Goal: Task Accomplishment & Management: Use online tool/utility

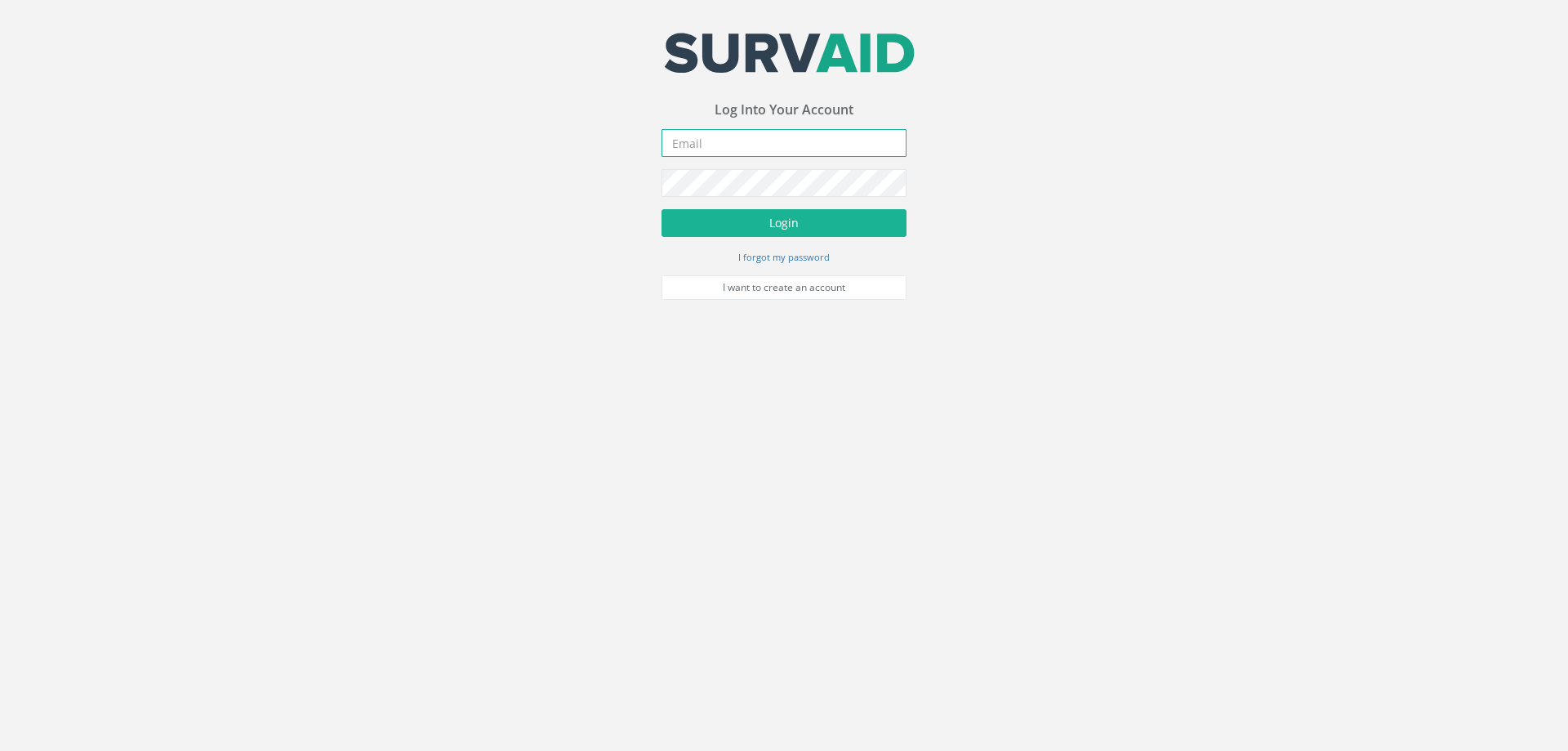
click at [715, 134] on input "email" at bounding box center [784, 143] width 245 height 28
type input "[EMAIL_ADDRESS][DOMAIN_NAME]"
click at [662, 209] on button "Login" at bounding box center [784, 222] width 245 height 28
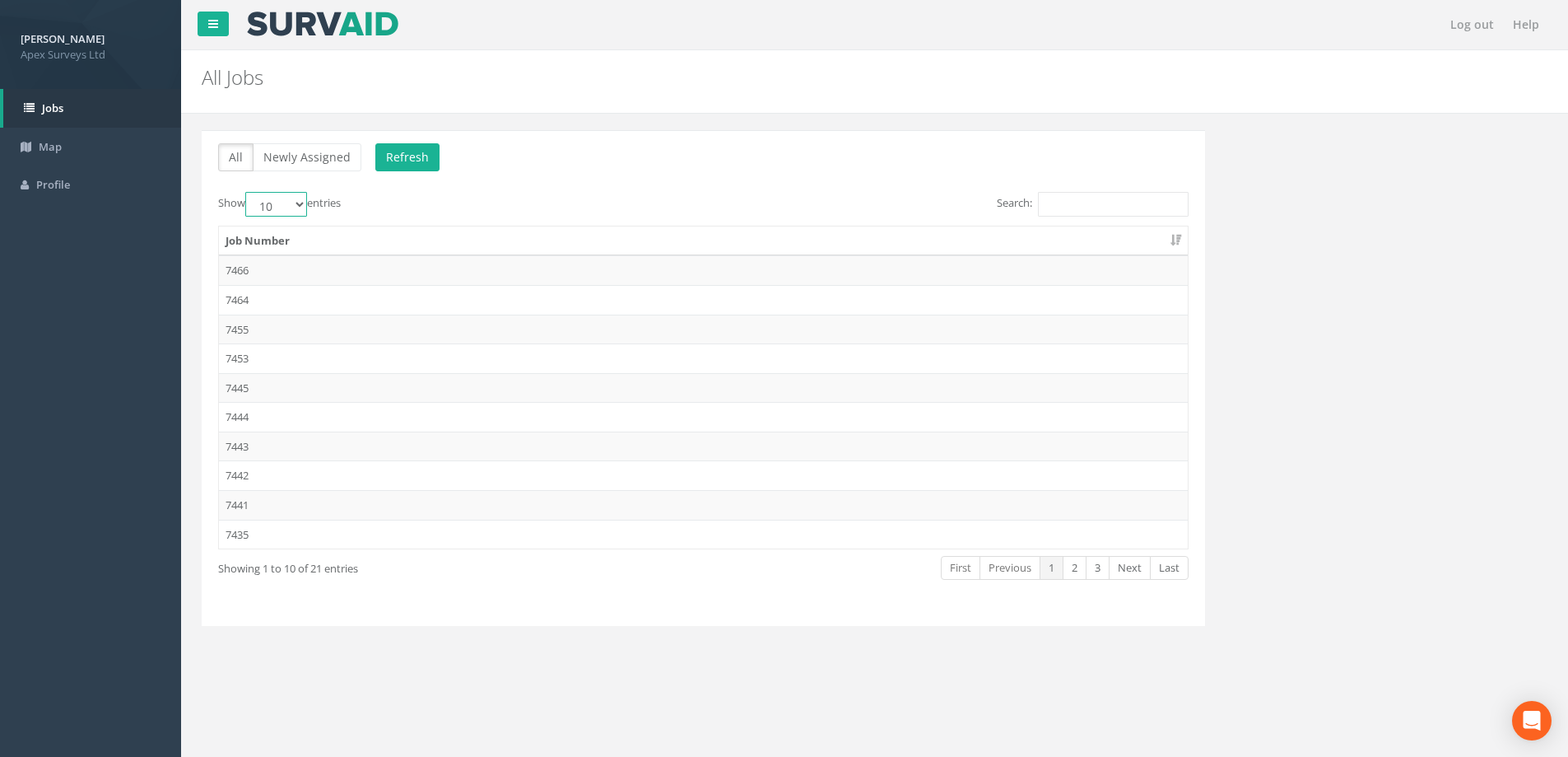
drag, startPoint x: 300, startPoint y: 204, endPoint x: 299, endPoint y: 213, distance: 9.1
click at [300, 204] on select "10 25 50 100" at bounding box center [276, 204] width 62 height 24
select select "100"
click at [248, 192] on select "10 25 50 100" at bounding box center [276, 204] width 62 height 24
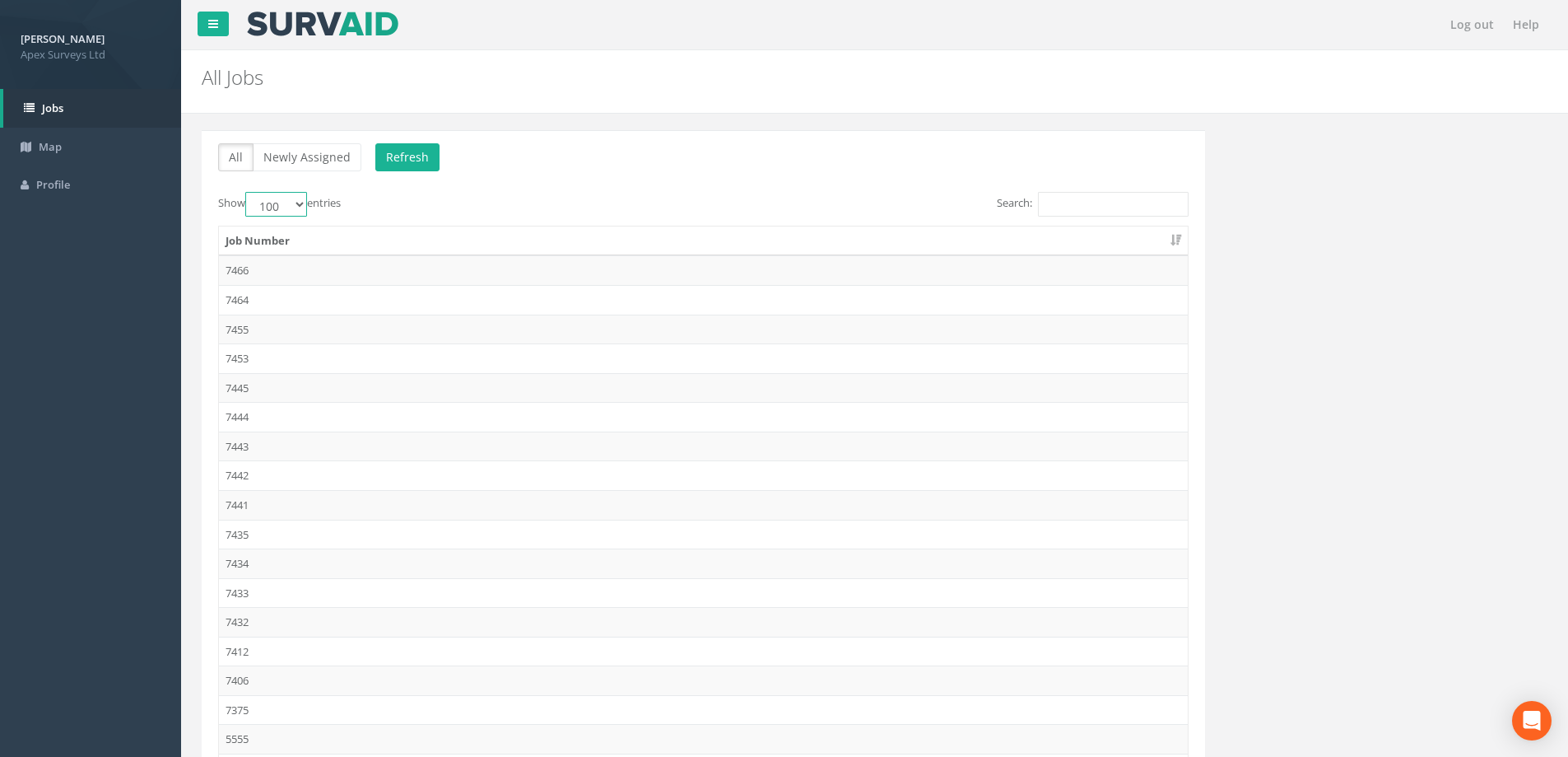
scroll to position [245, 0]
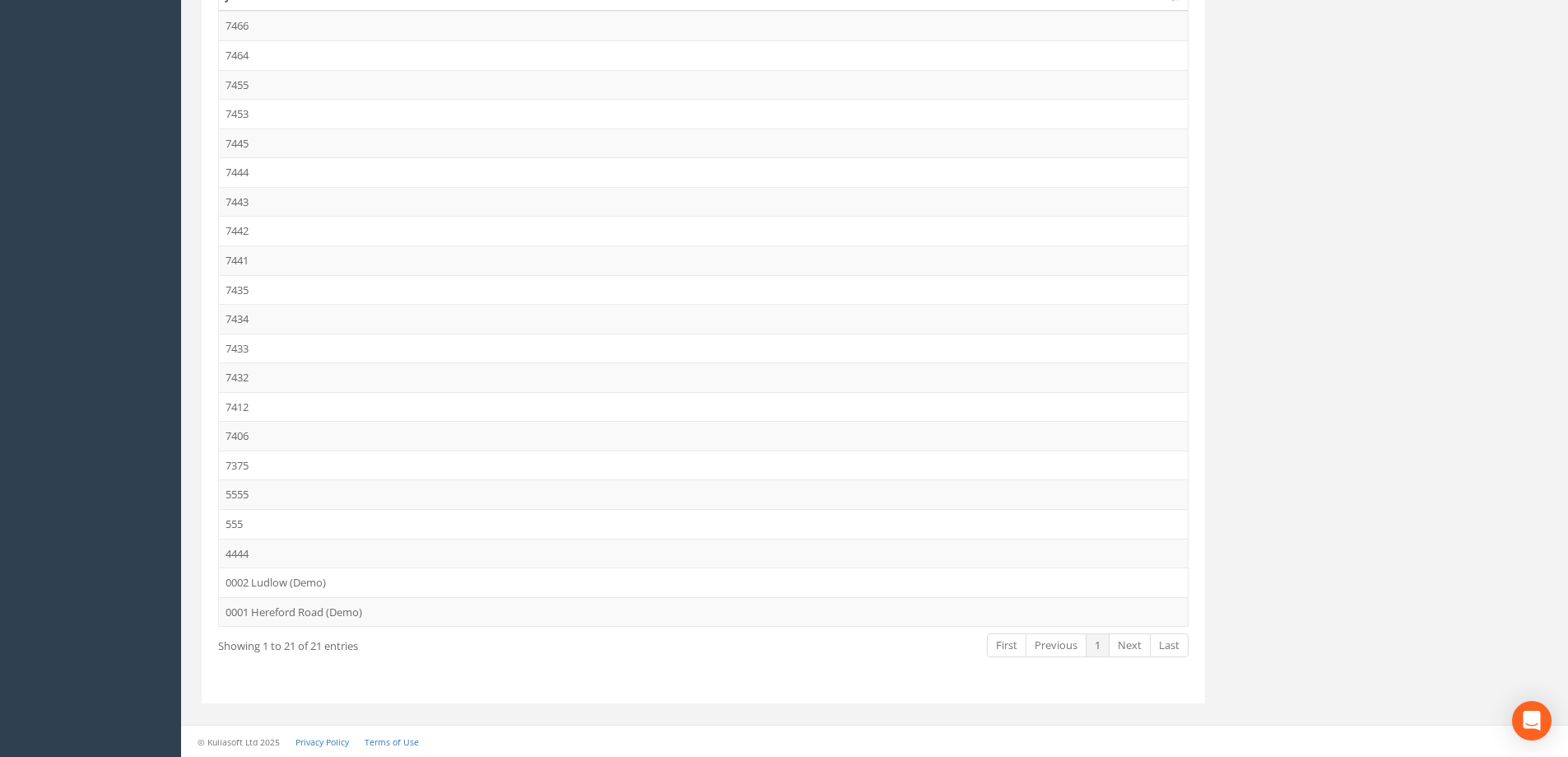
drag, startPoint x: 241, startPoint y: 461, endPoint x: 322, endPoint y: 488, distance: 85.4
click at [247, 464] on td "7375" at bounding box center [704, 465] width 969 height 29
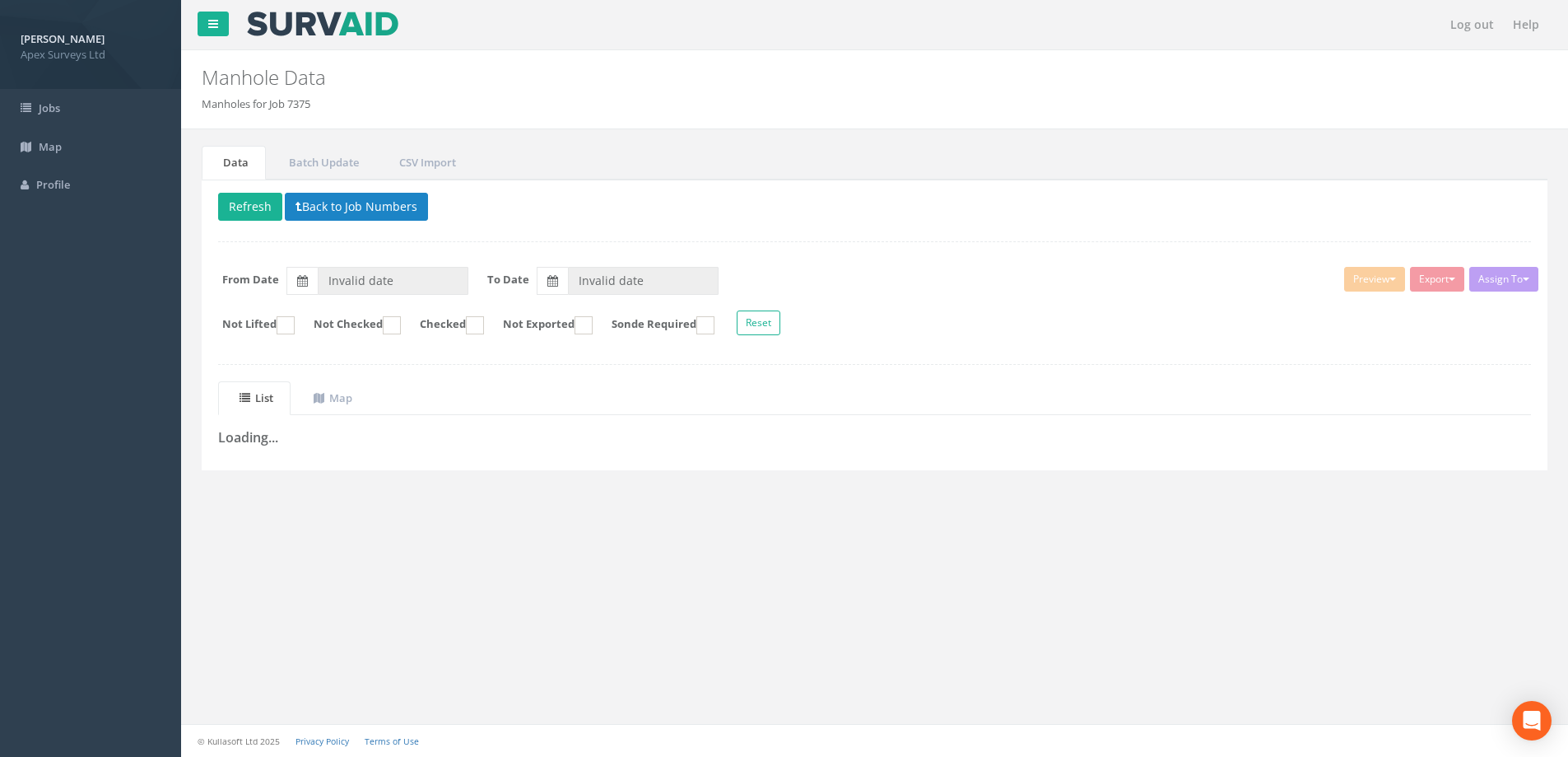
type input "[DATE]"
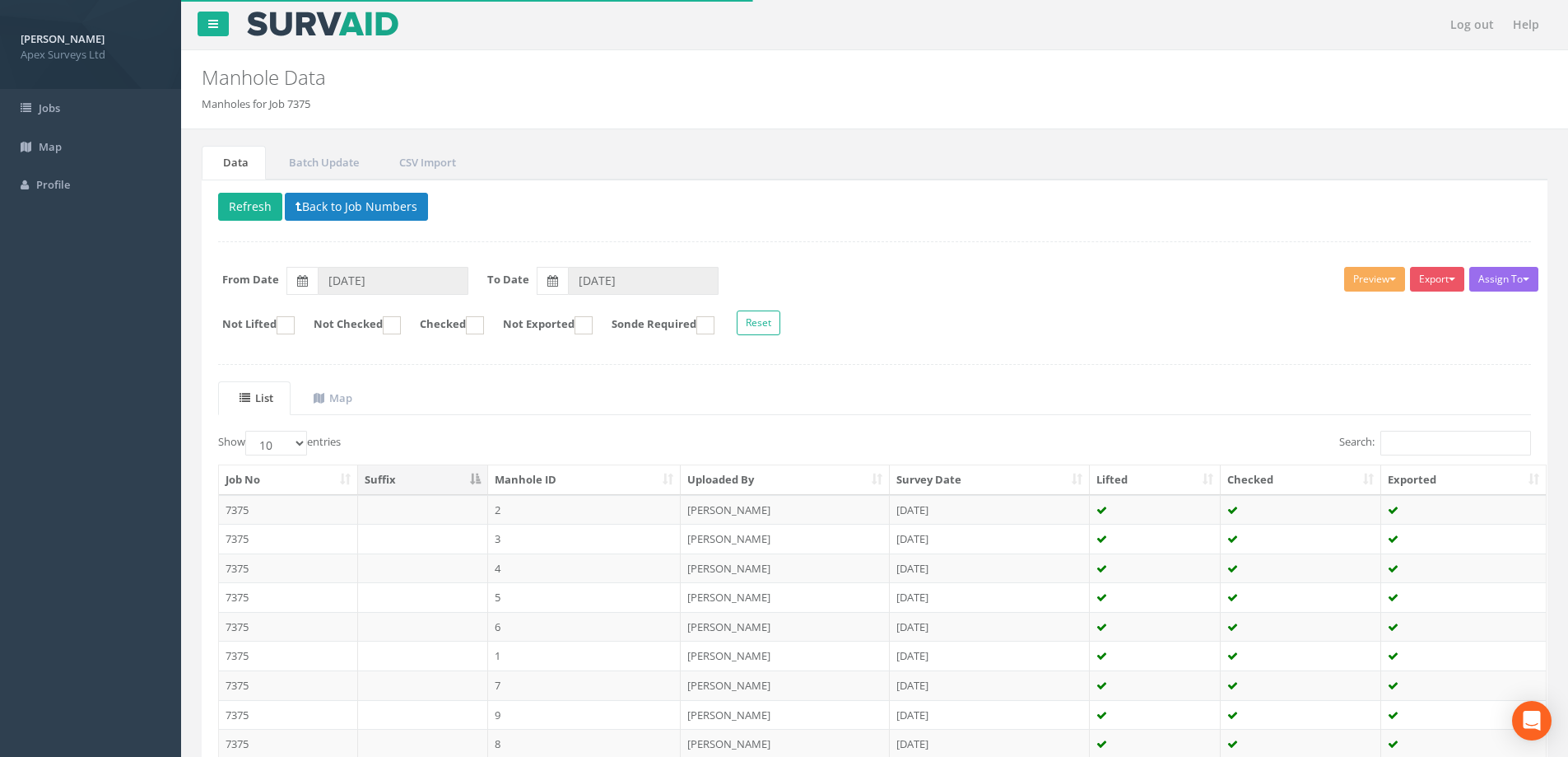
scroll to position [162, 0]
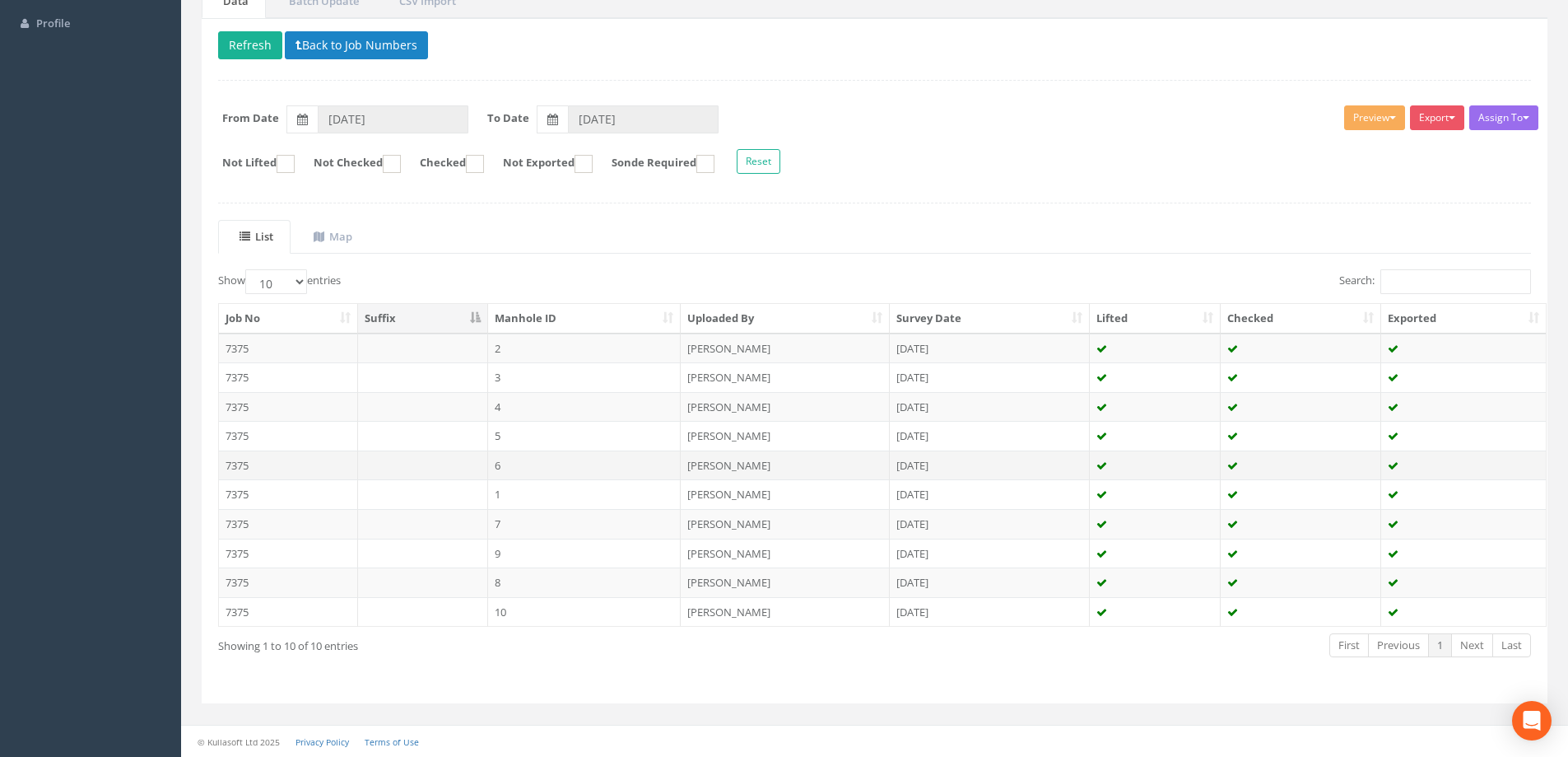
click at [500, 465] on td "6" at bounding box center [585, 465] width 194 height 29
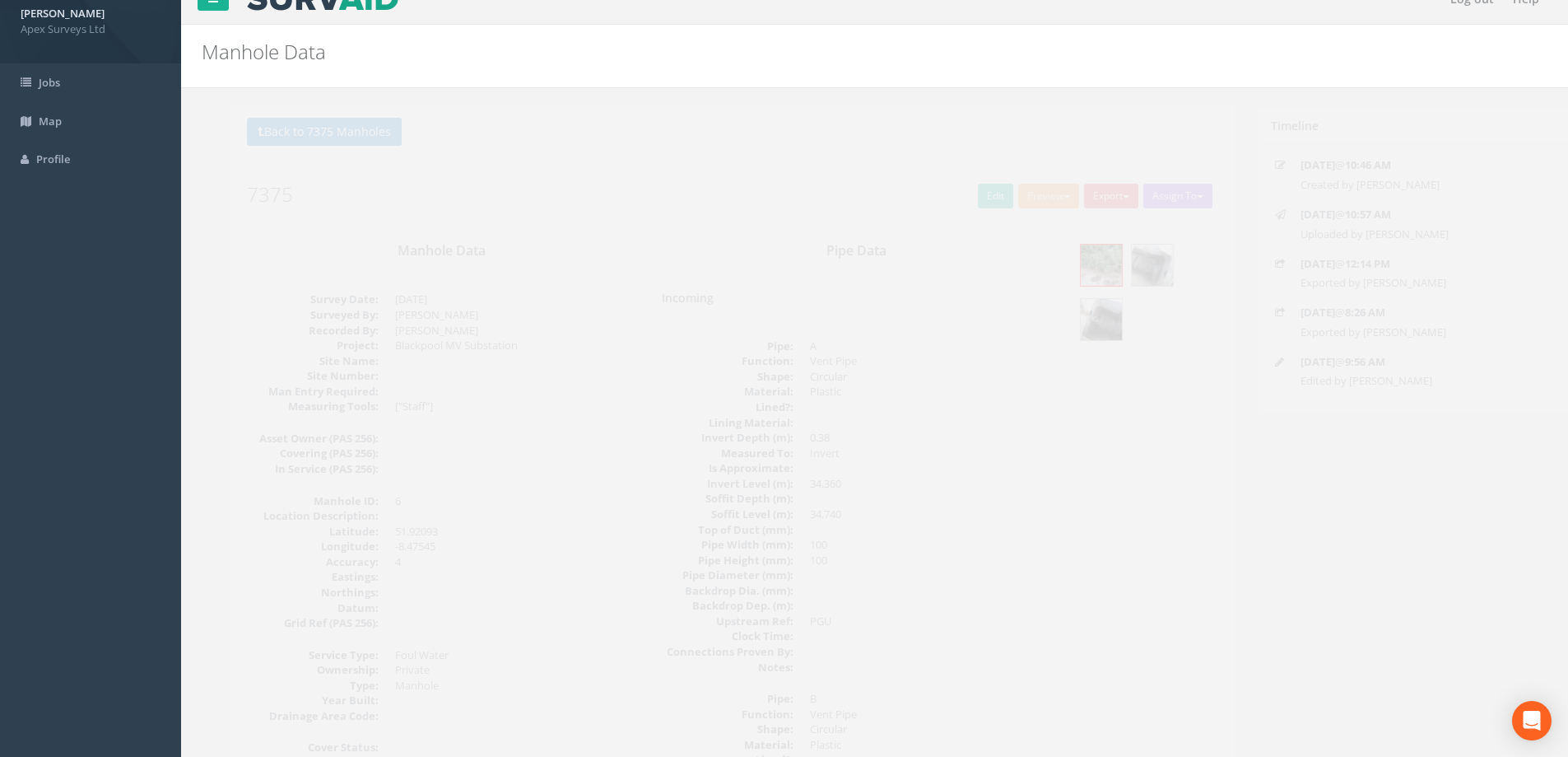
scroll to position [0, 0]
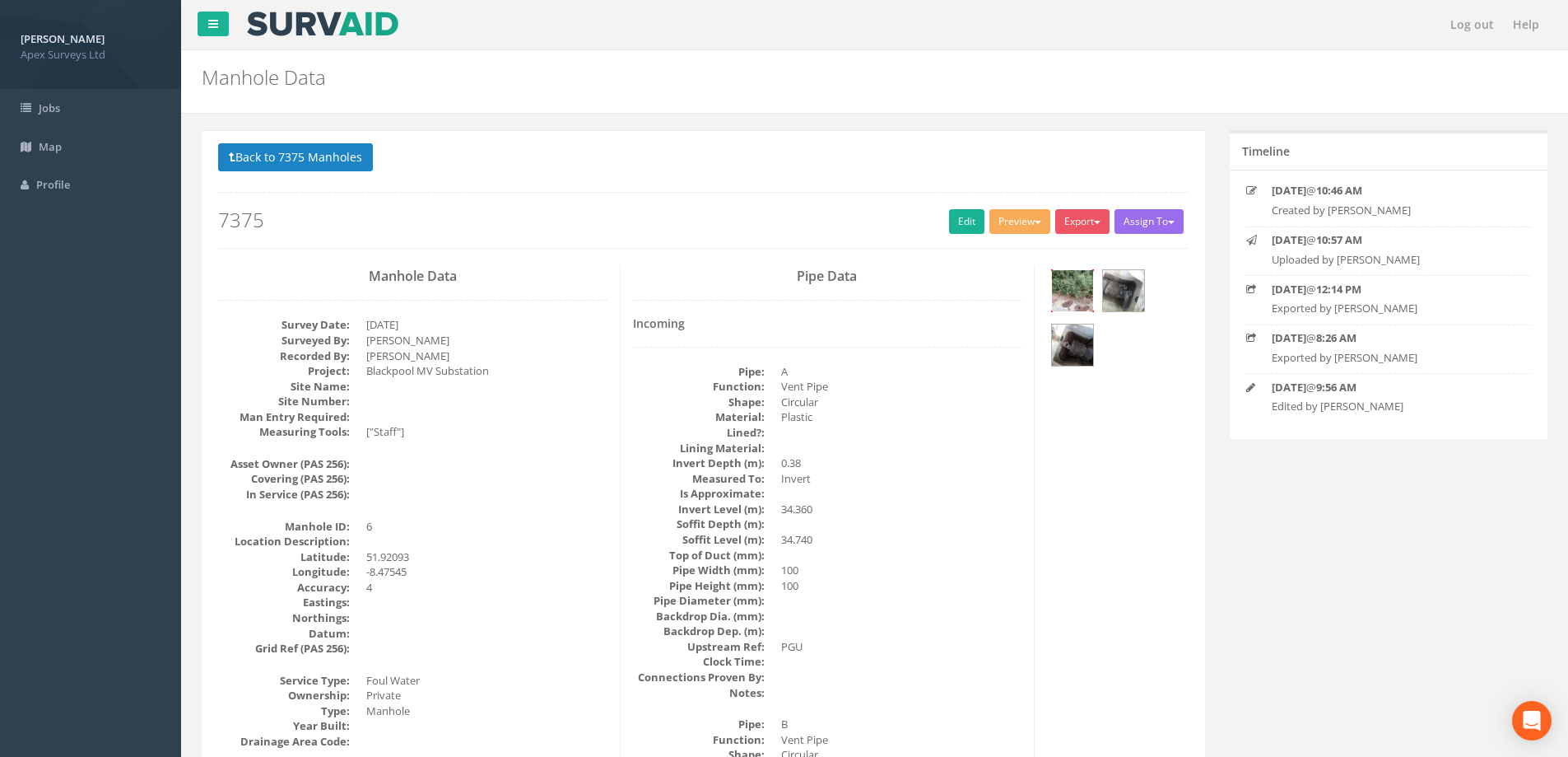
click at [1072, 288] on img at bounding box center [1072, 291] width 41 height 41
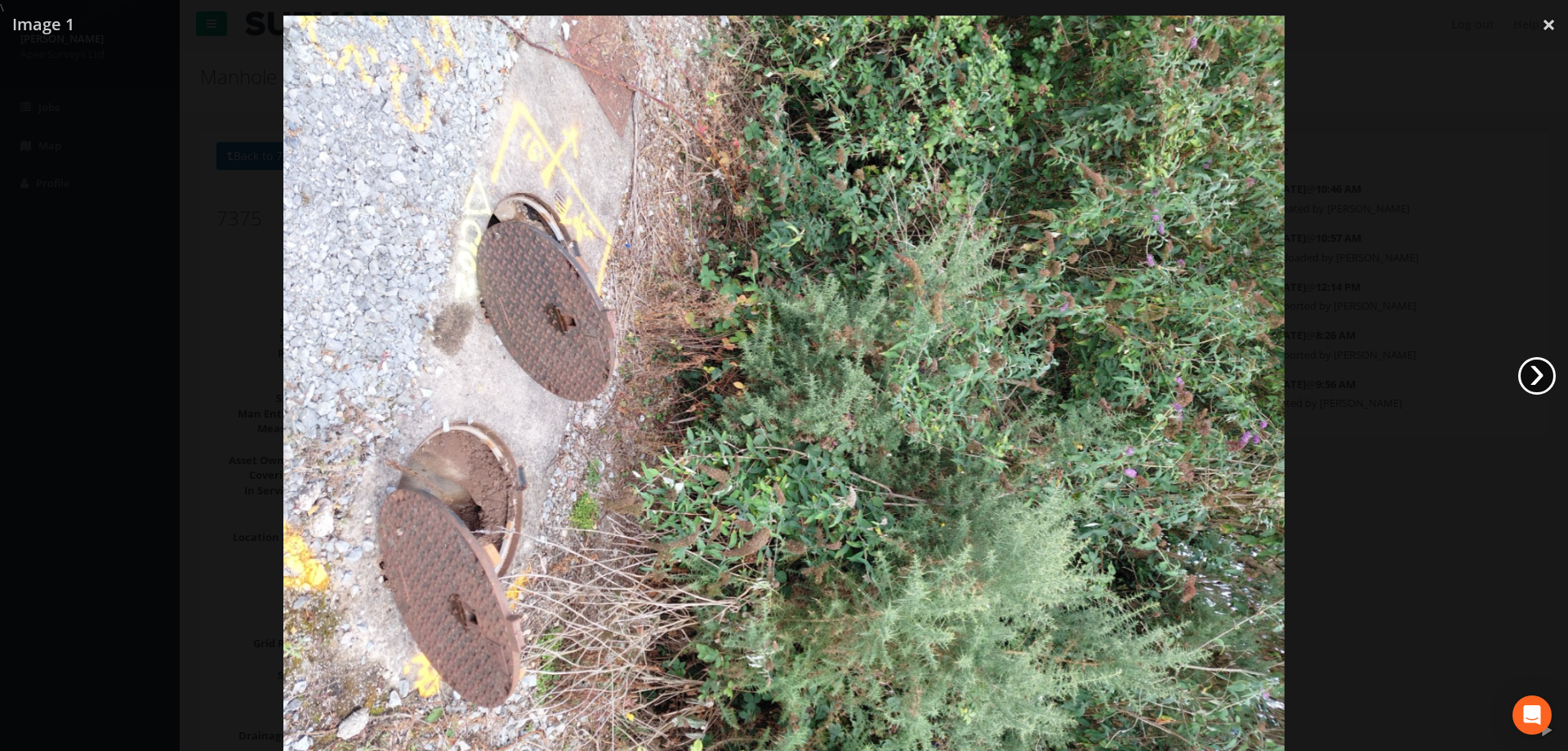
click at [1533, 372] on link "›" at bounding box center [1537, 375] width 38 height 38
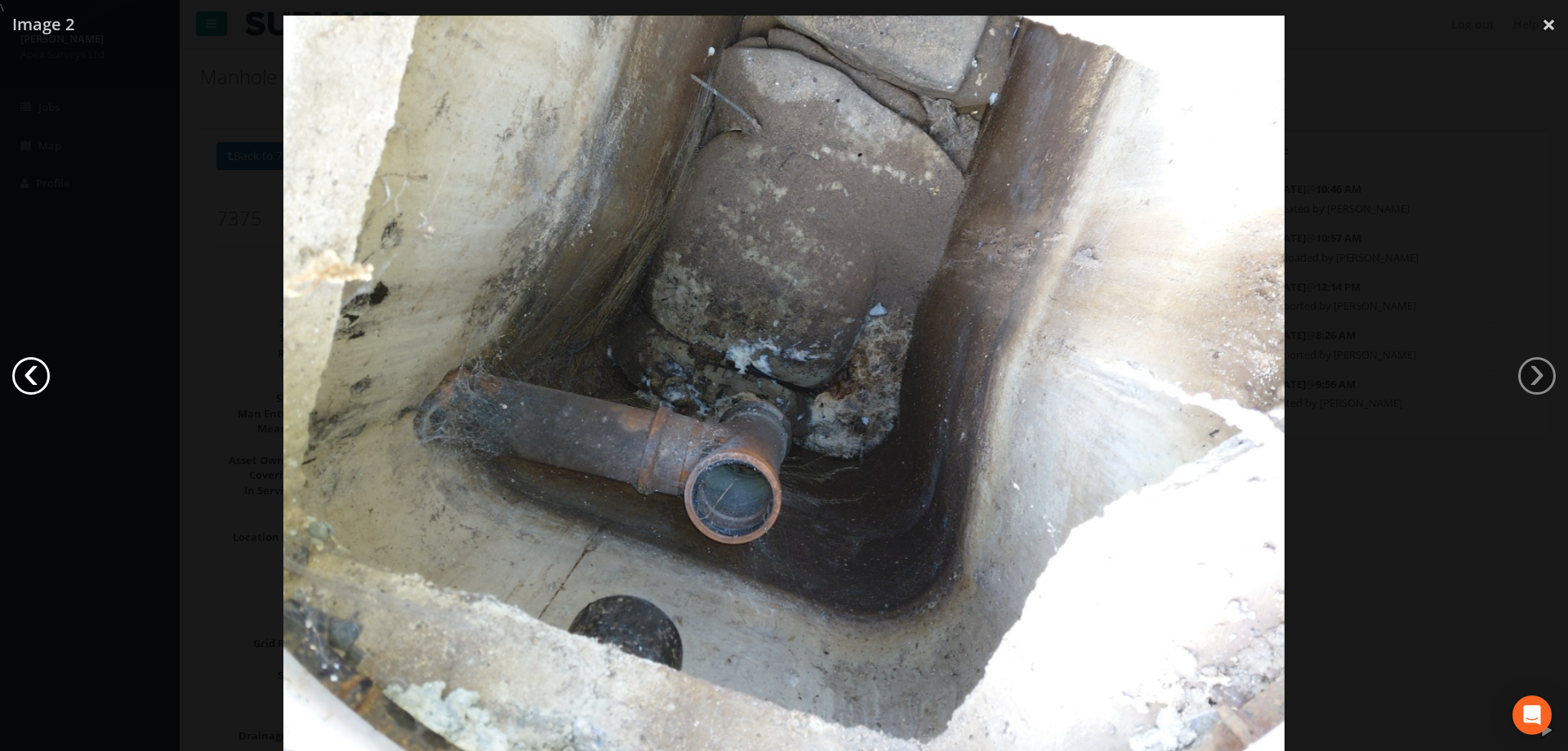
click at [33, 373] on link "‹" at bounding box center [31, 375] width 38 height 38
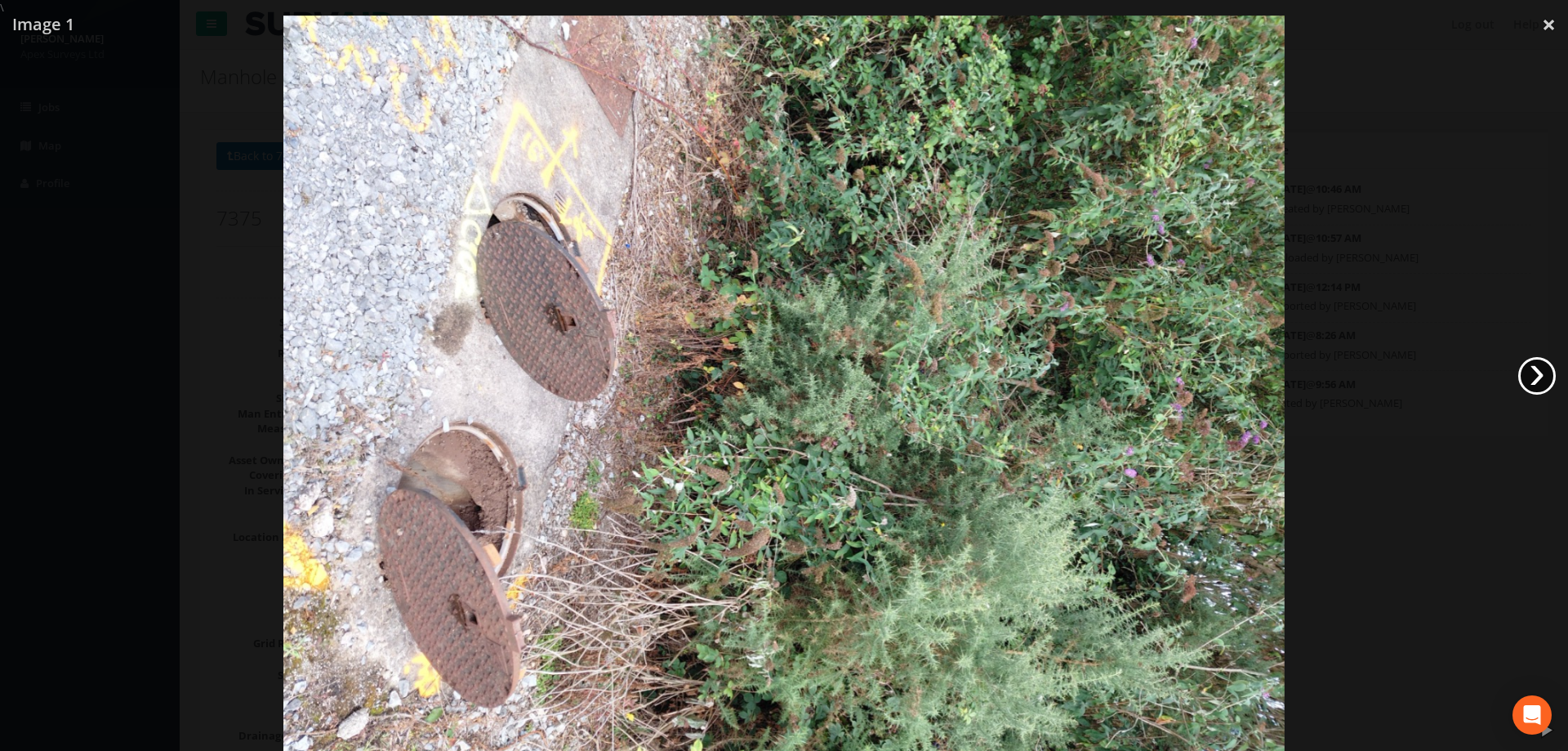
click at [1541, 376] on link "›" at bounding box center [1537, 375] width 38 height 38
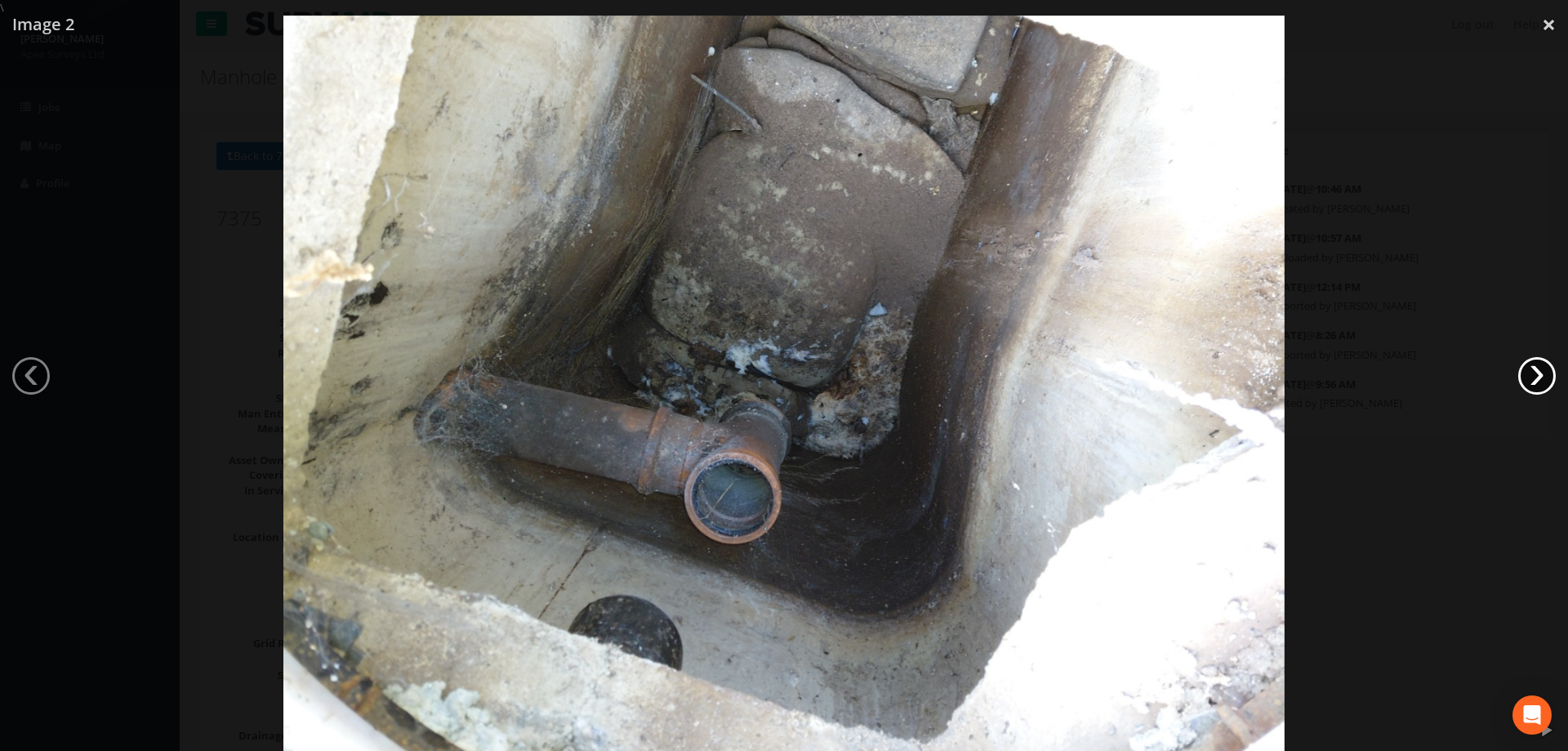
click at [1541, 376] on link "›" at bounding box center [1537, 375] width 38 height 38
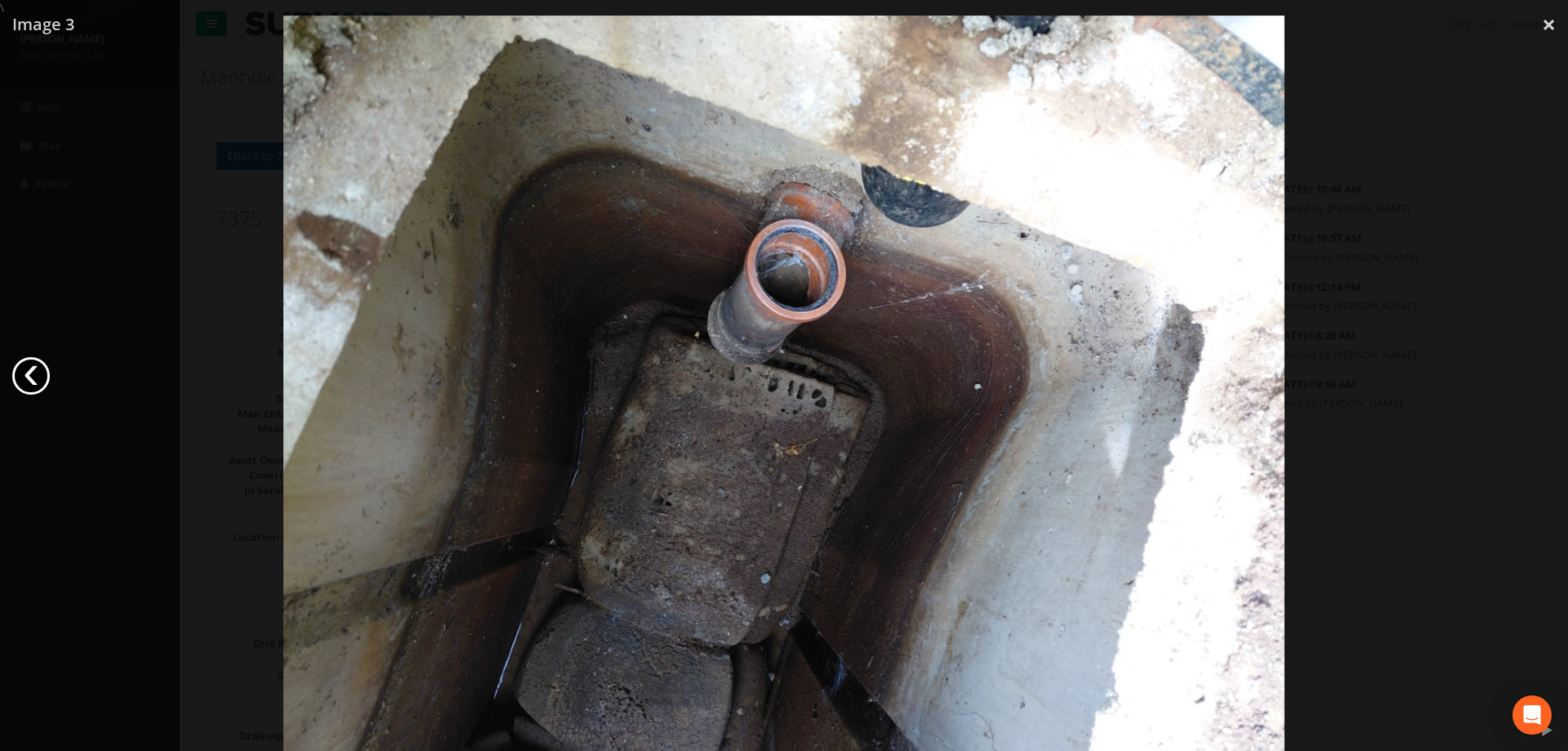
click at [18, 376] on link "‹" at bounding box center [31, 375] width 38 height 38
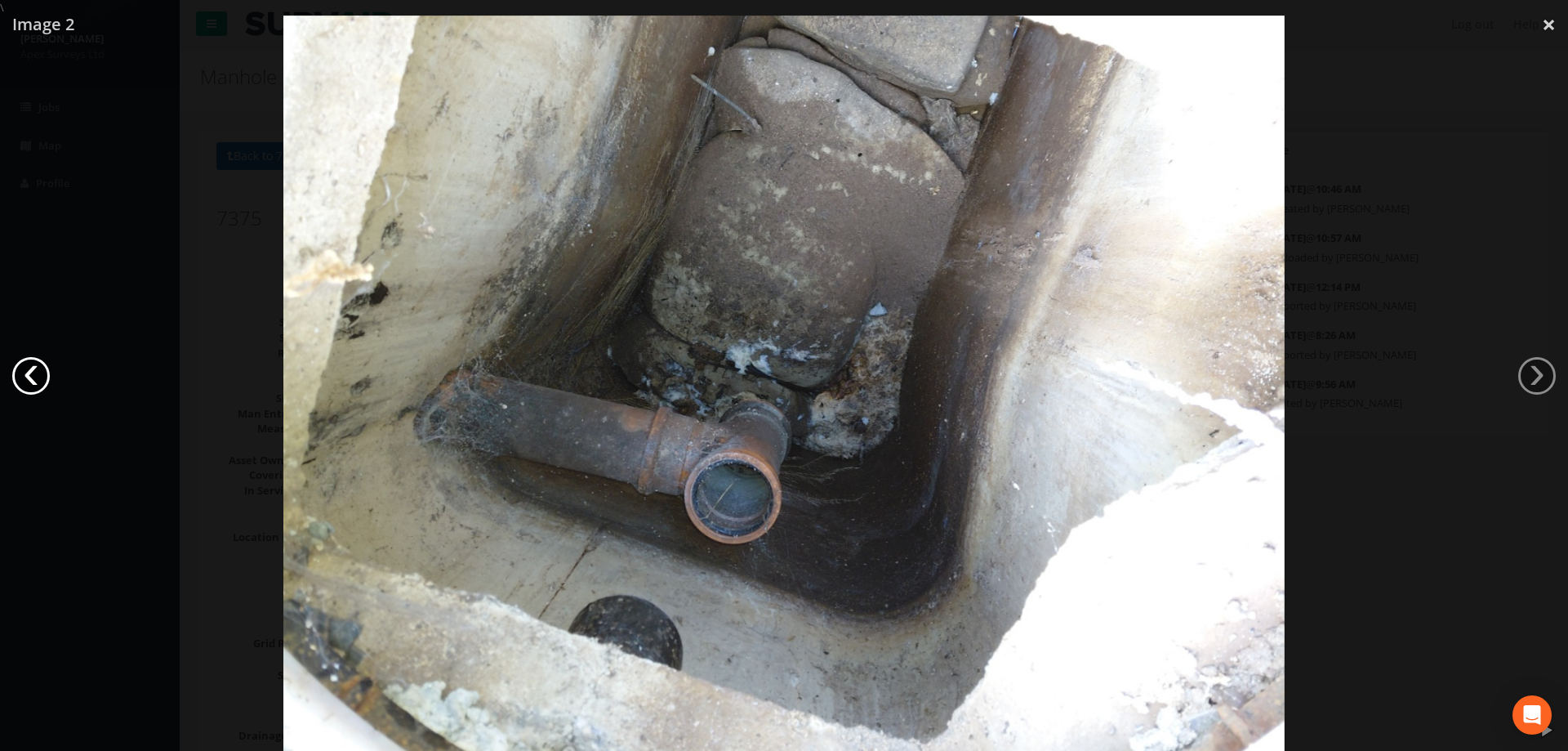
click at [20, 376] on link "‹" at bounding box center [31, 375] width 38 height 38
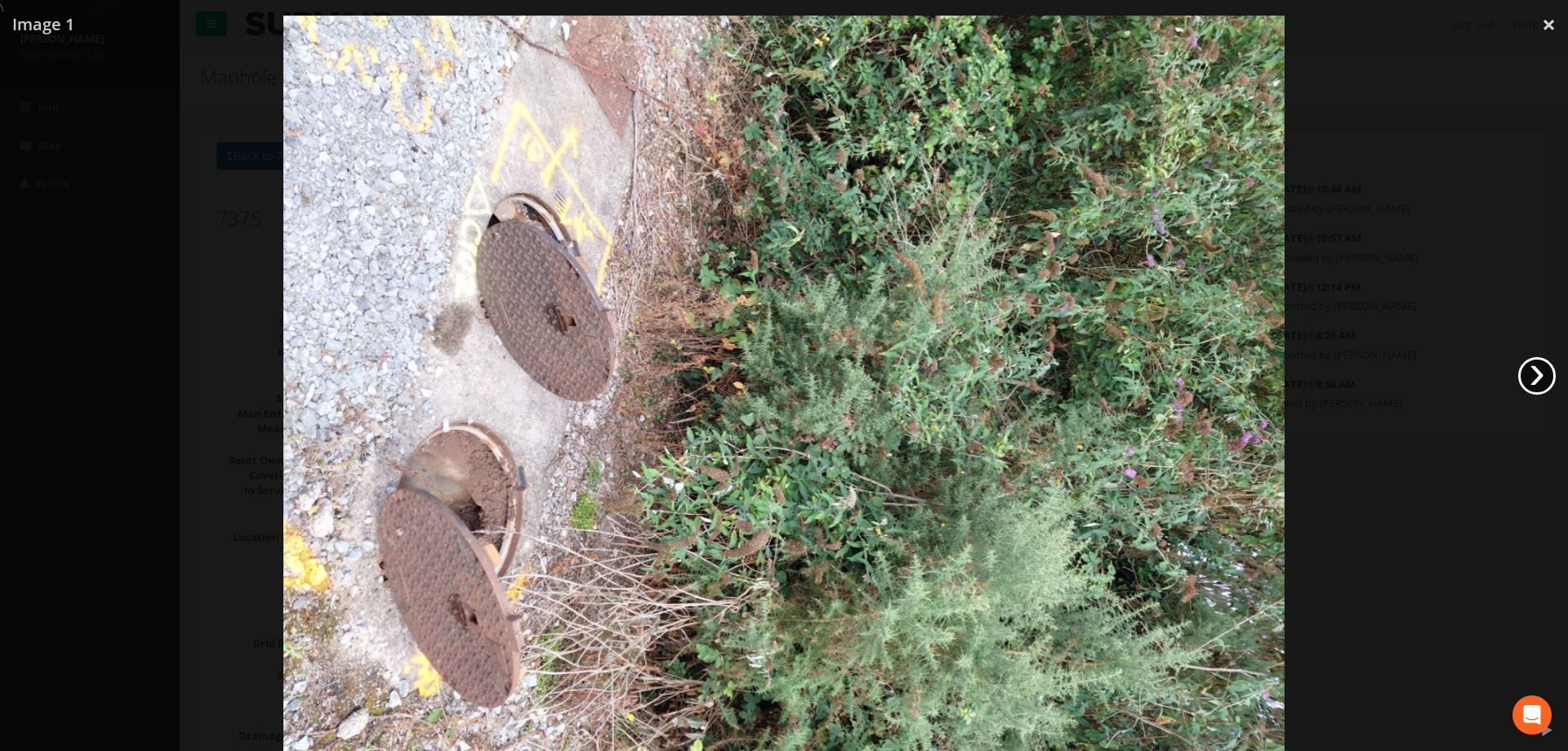
click at [1535, 372] on link "›" at bounding box center [1537, 375] width 38 height 38
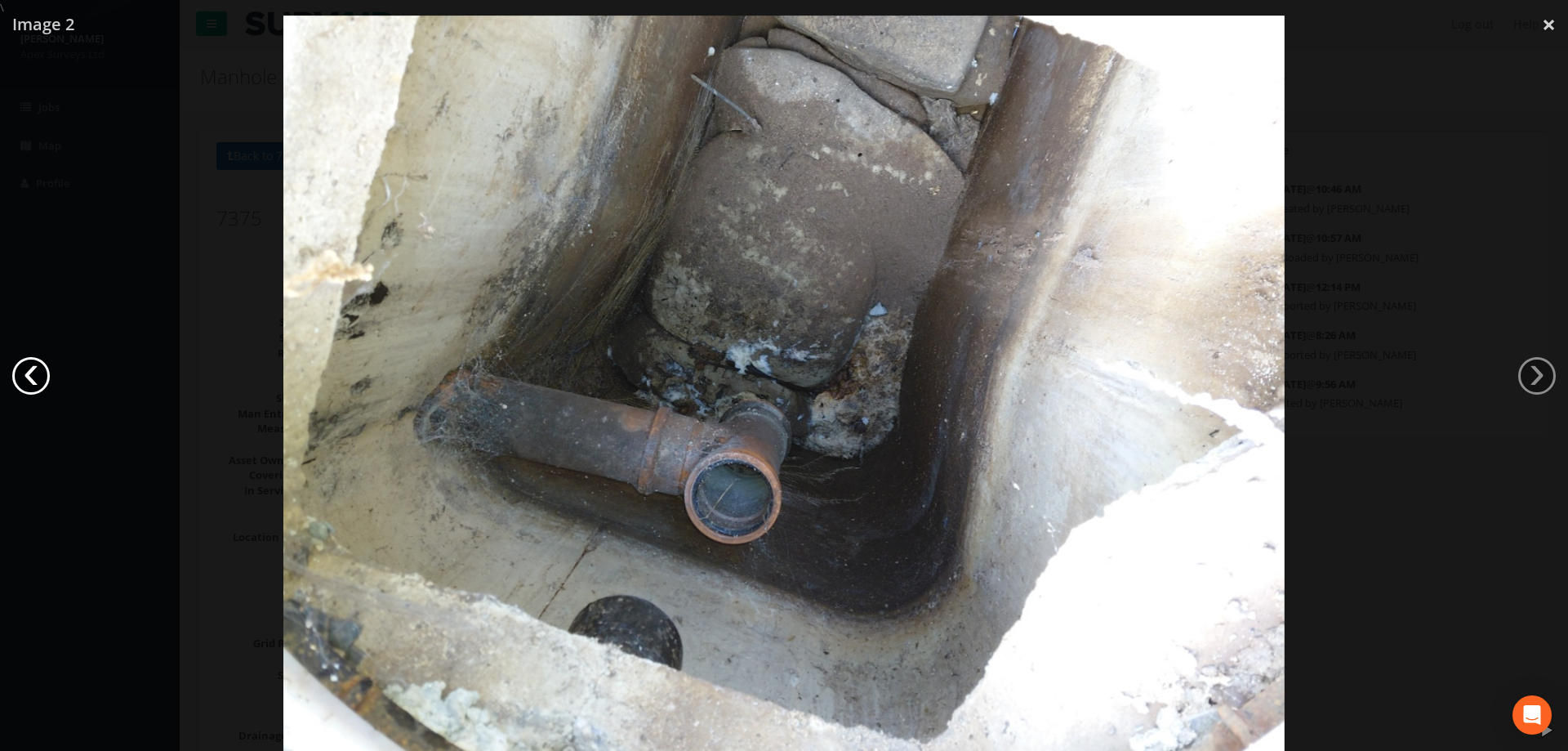
click at [34, 371] on link "‹" at bounding box center [31, 375] width 38 height 38
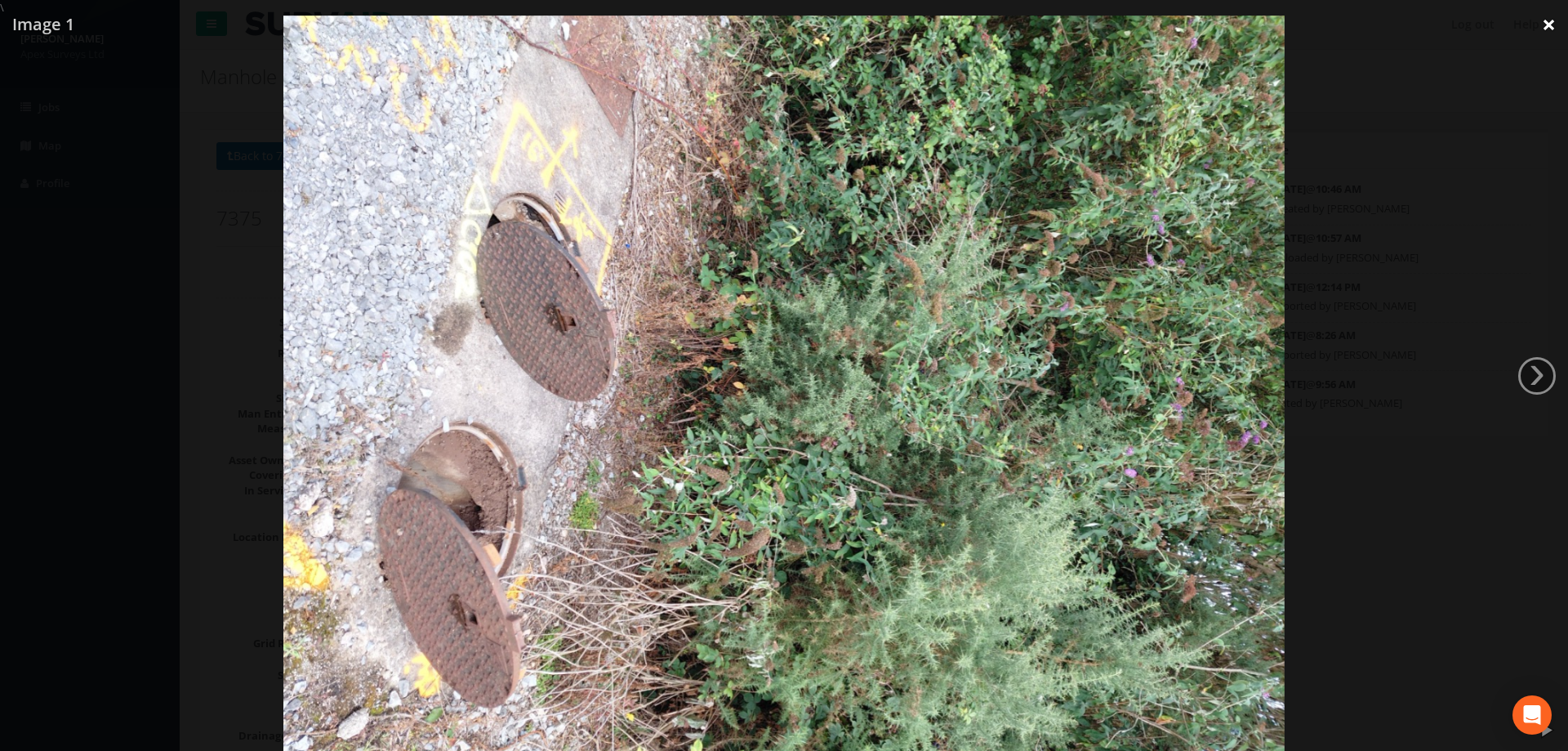
click at [1551, 22] on link "×" at bounding box center [1550, 24] width 39 height 49
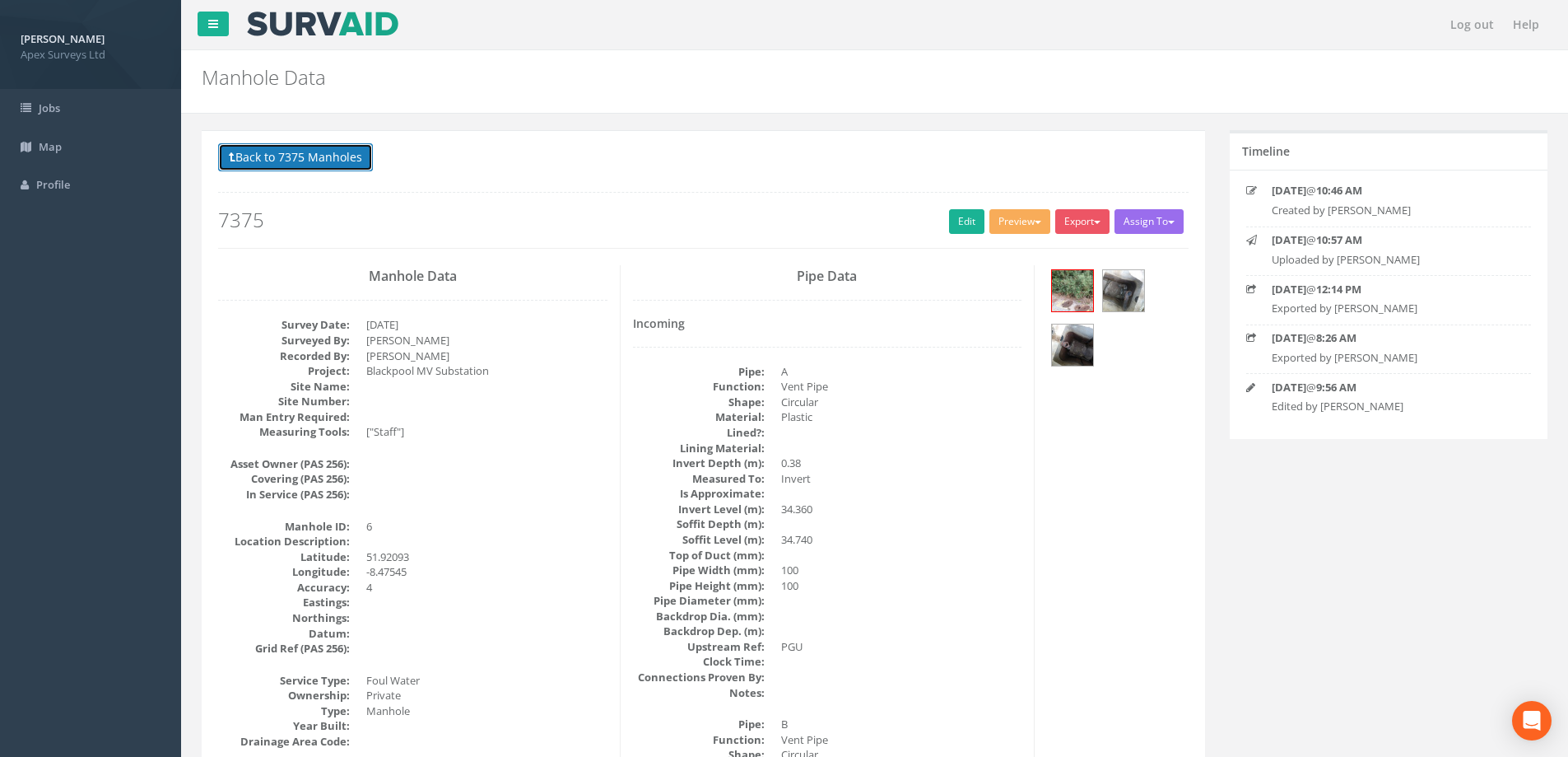
drag, startPoint x: 282, startPoint y: 157, endPoint x: 452, endPoint y: 321, distance: 236.2
click at [282, 157] on button "Back to 7375 Manholes" at bounding box center [296, 157] width 155 height 28
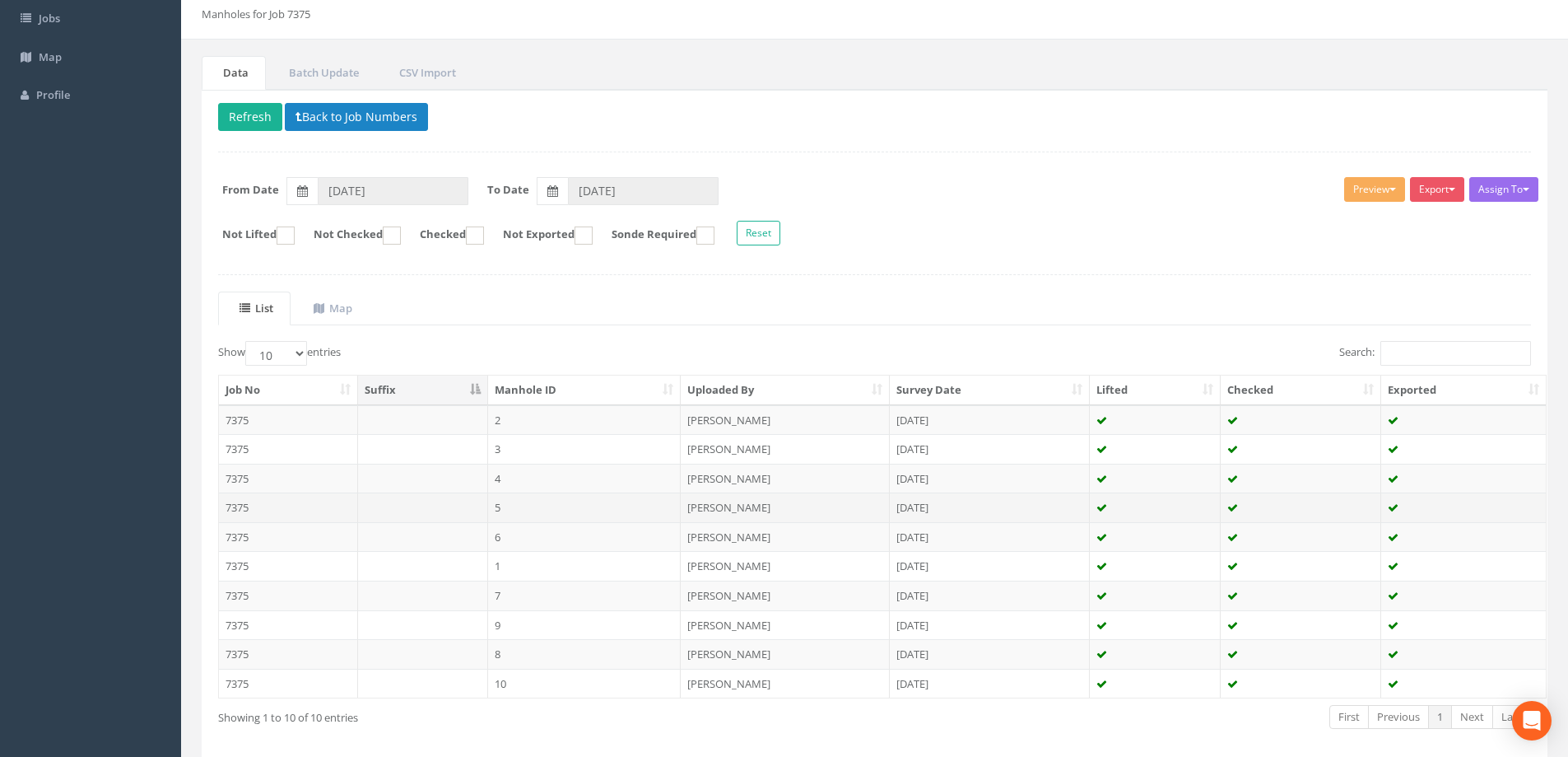
scroll to position [162, 0]
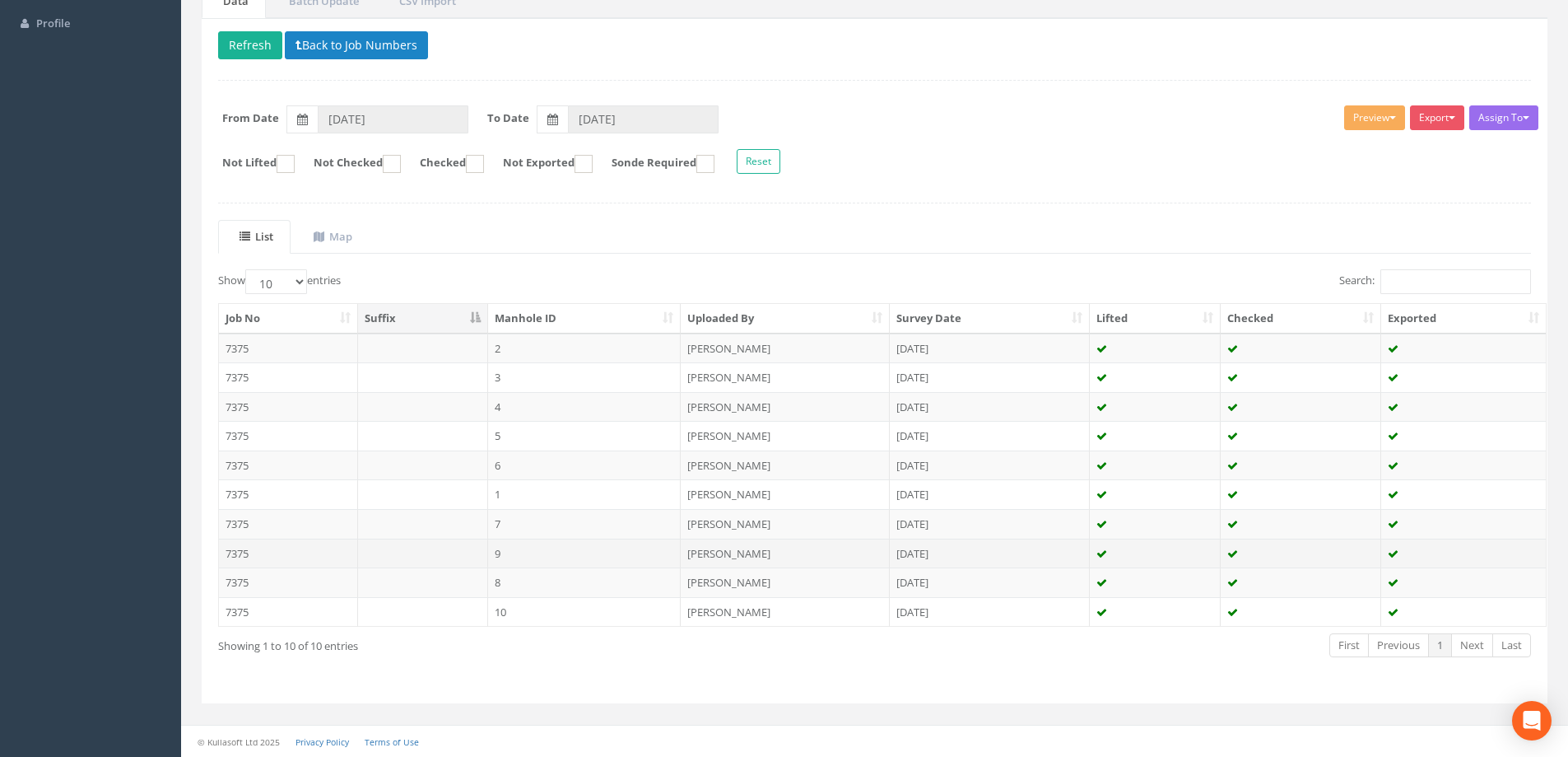
click at [514, 552] on td "9" at bounding box center [585, 553] width 194 height 29
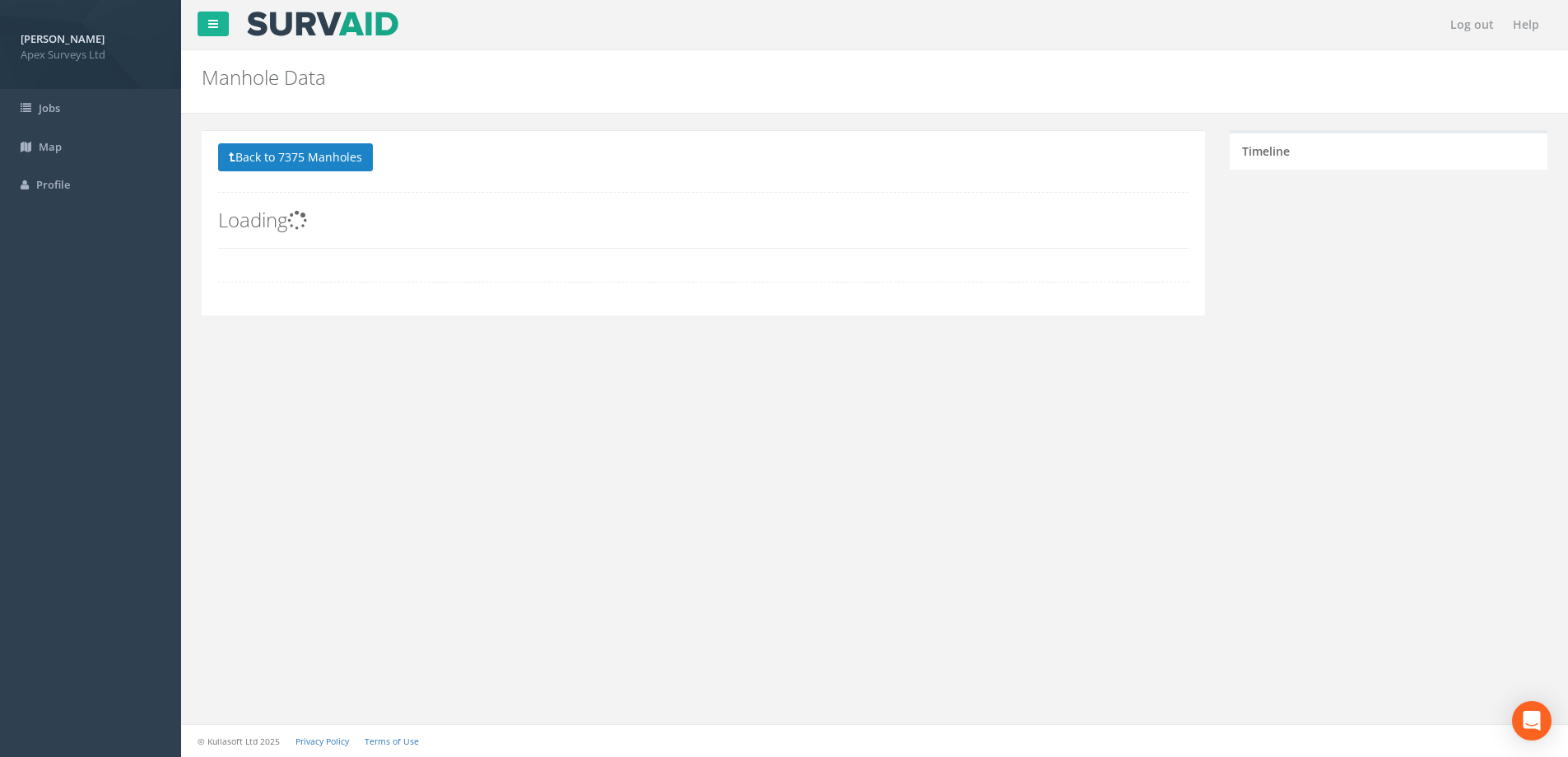
scroll to position [0, 0]
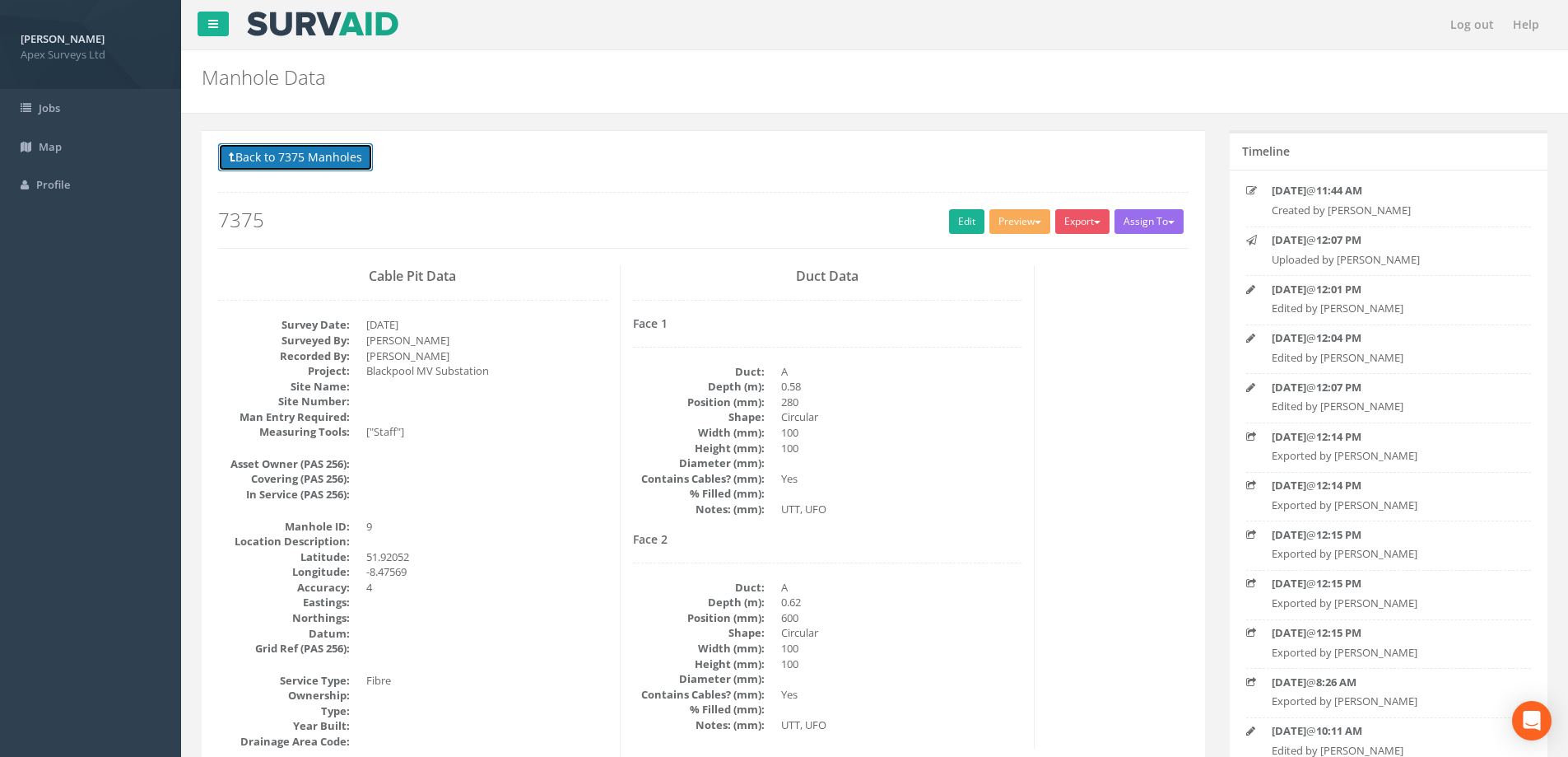
click at [284, 152] on button "Back to 7375 Manholes" at bounding box center [296, 157] width 155 height 28
